Goal: Task Accomplishment & Management: Manage account settings

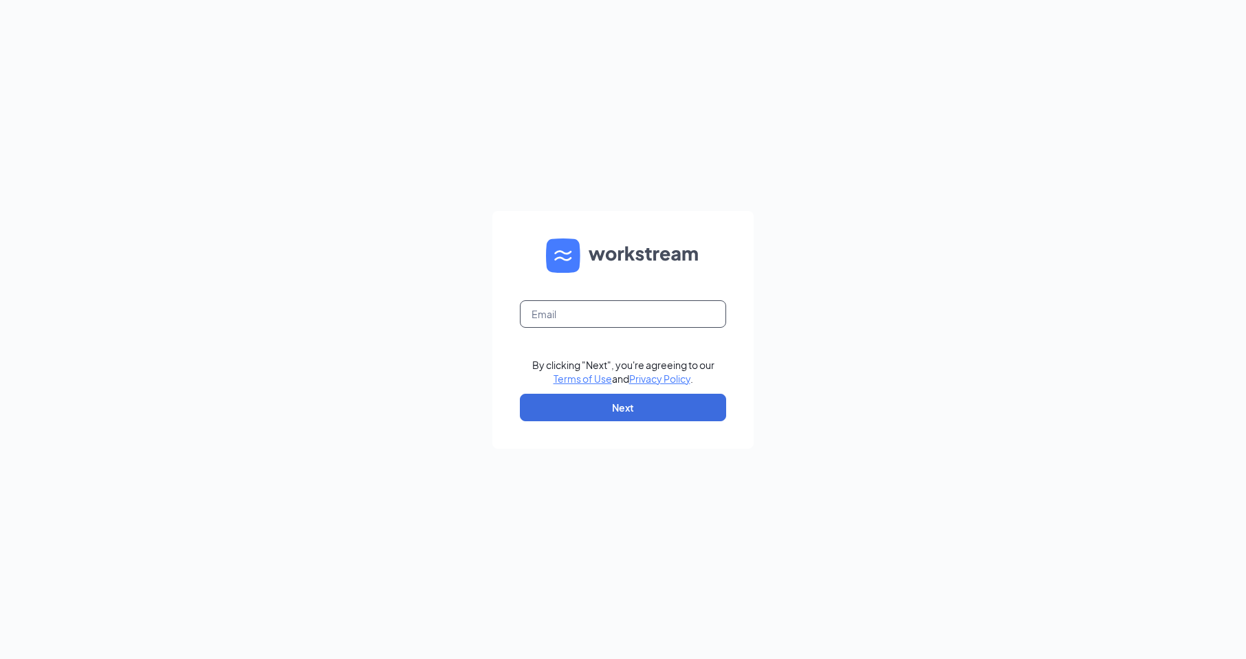
click at [605, 320] on input "text" at bounding box center [623, 314] width 206 height 28
type input "[EMAIL_ADDRESS][DOMAIN_NAME]"
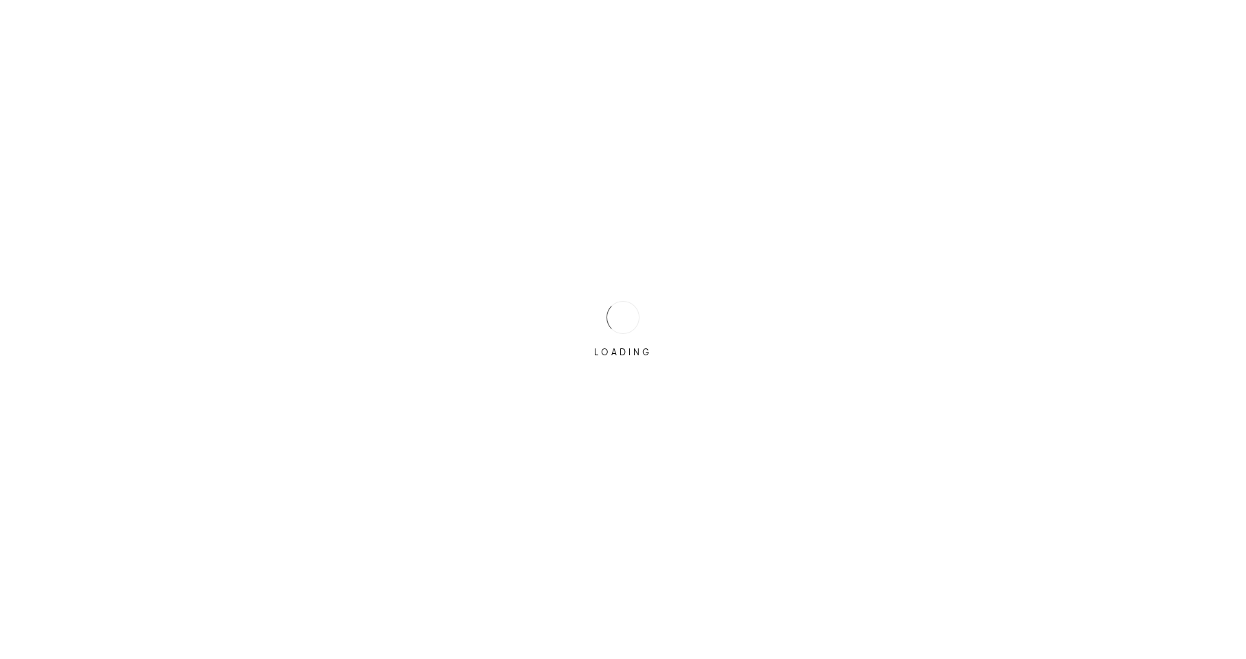
click at [599, 407] on div "LOADING" at bounding box center [623, 329] width 1246 height 659
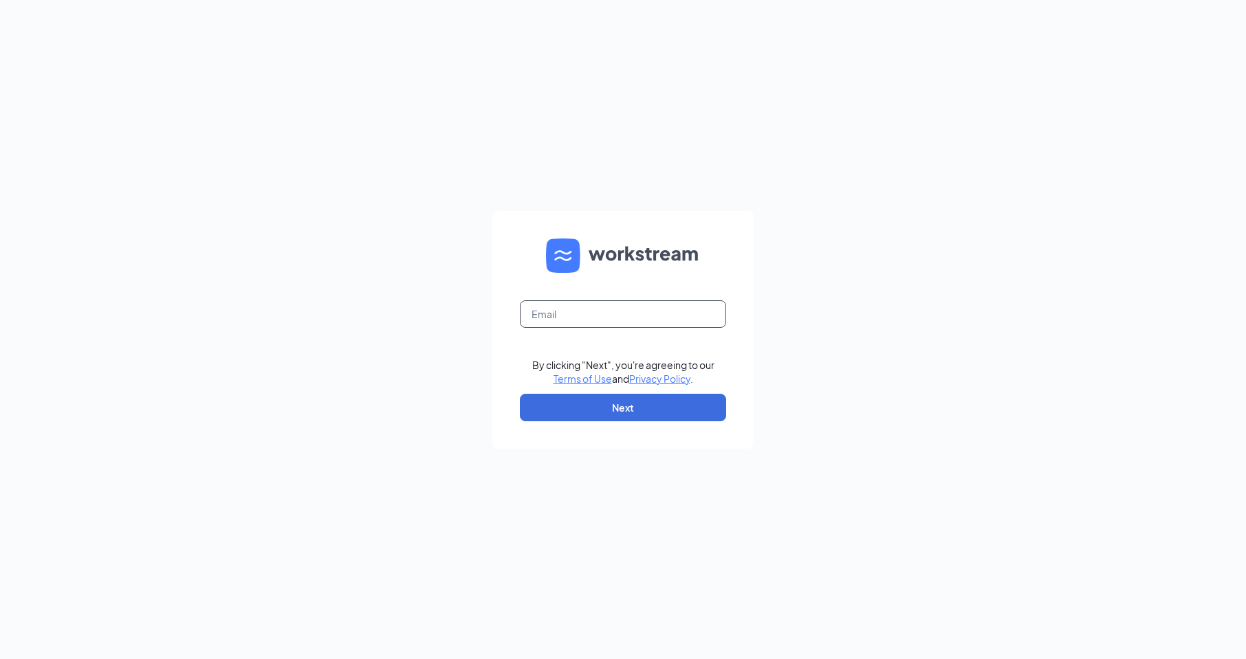
click at [587, 307] on input "text" at bounding box center [623, 314] width 206 height 28
type input "[EMAIL_ADDRESS][DOMAIN_NAME]"
click at [620, 405] on button "Next" at bounding box center [623, 408] width 206 height 28
